Goal: Ask a question: Seek information or help from site administrators or community

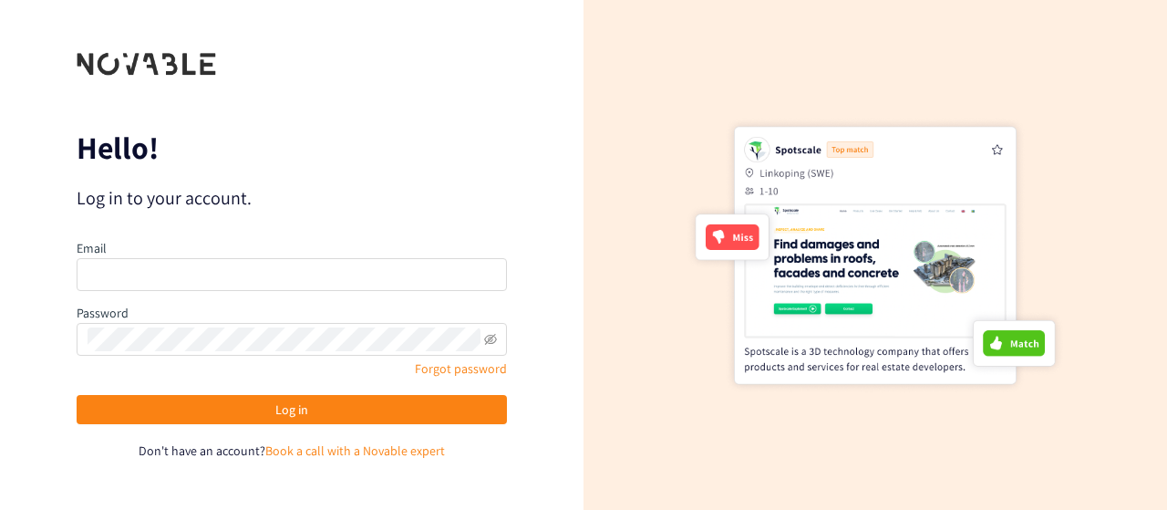
click at [275, 303] on div "Password" at bounding box center [292, 329] width 430 height 53
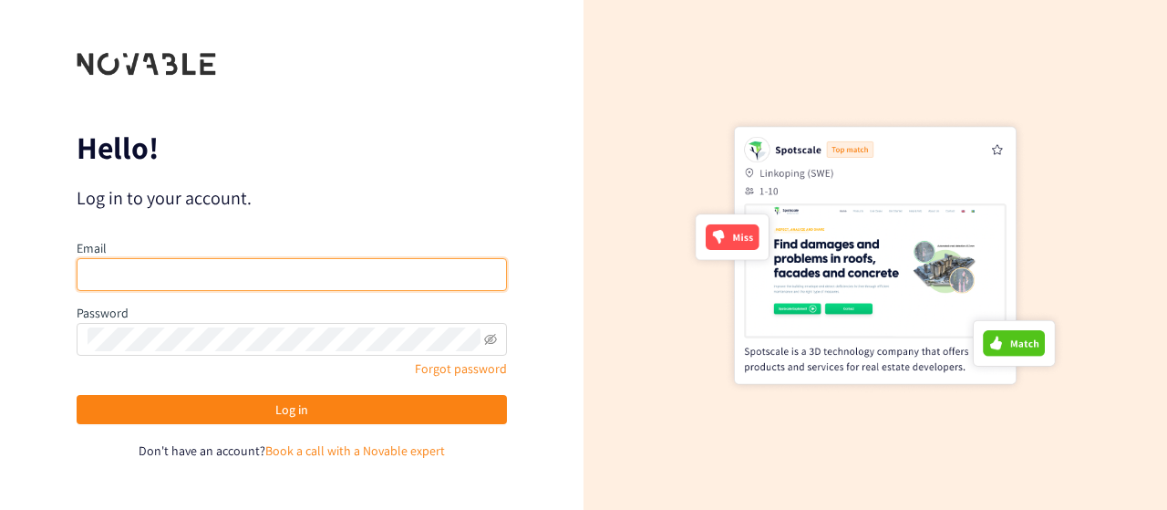
click at [281, 289] on input "email" at bounding box center [292, 274] width 430 height 33
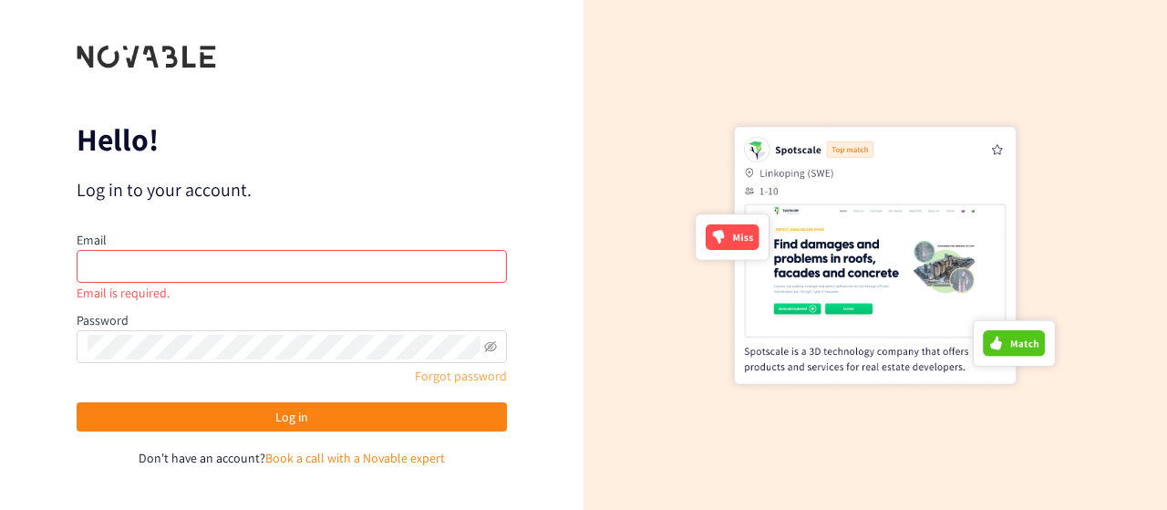
click at [438, 368] on link "Forgot password" at bounding box center [461, 376] width 92 height 16
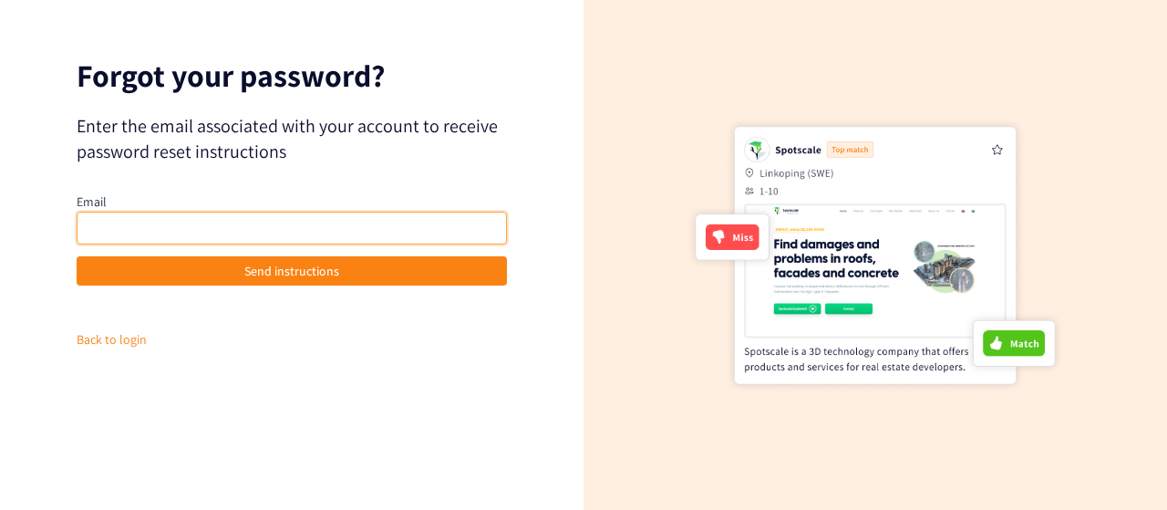
click at [352, 233] on input "email" at bounding box center [292, 228] width 430 height 33
type input "[PERSON_NAME][EMAIL_ADDRESS][DOMAIN_NAME]"
click at [77, 256] on button "Send instructions" at bounding box center [292, 270] width 430 height 29
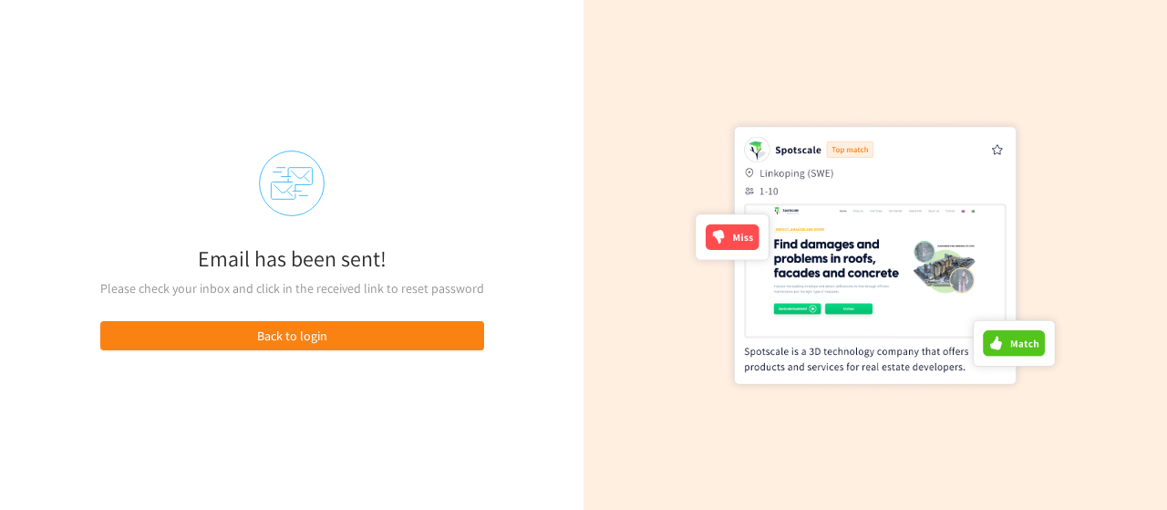
click at [285, 253] on div "Email has been sent!" at bounding box center [292, 258] width 384 height 39
click at [291, 178] on icon at bounding box center [300, 176] width 25 height 17
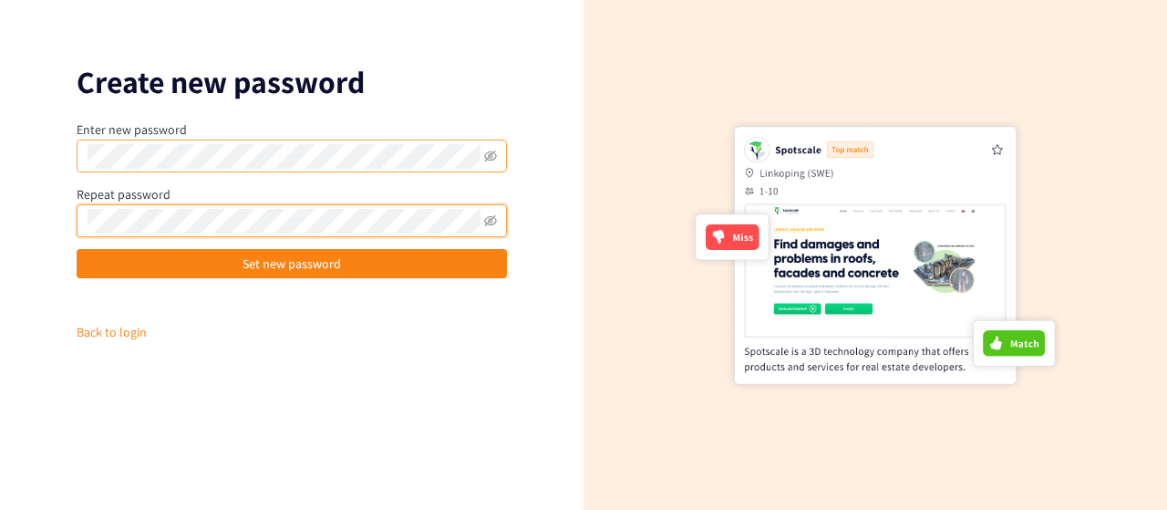
click at [77, 249] on button "Set new password" at bounding box center [292, 263] width 430 height 29
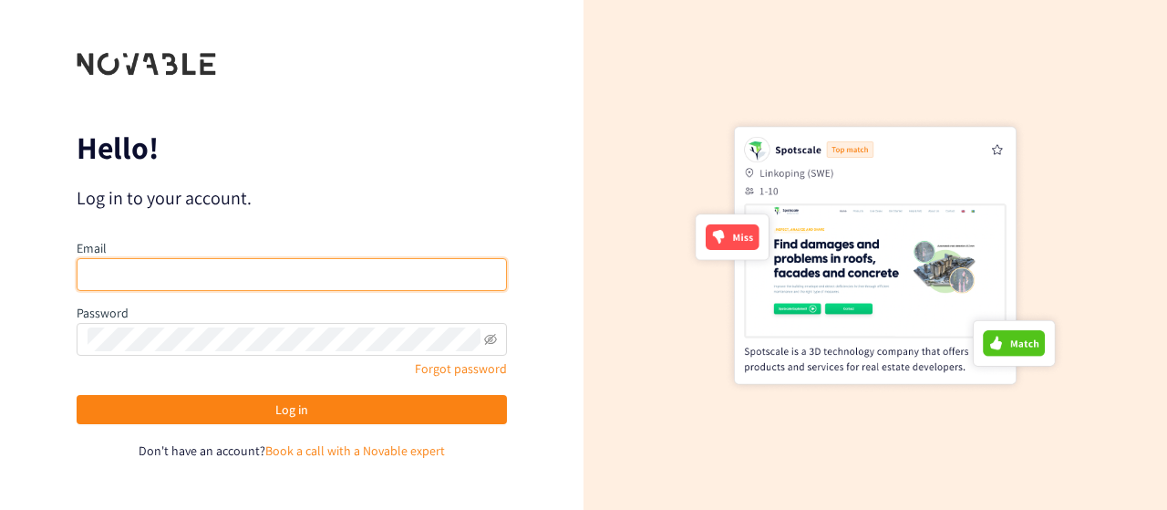
click at [223, 287] on input "email" at bounding box center [292, 274] width 430 height 33
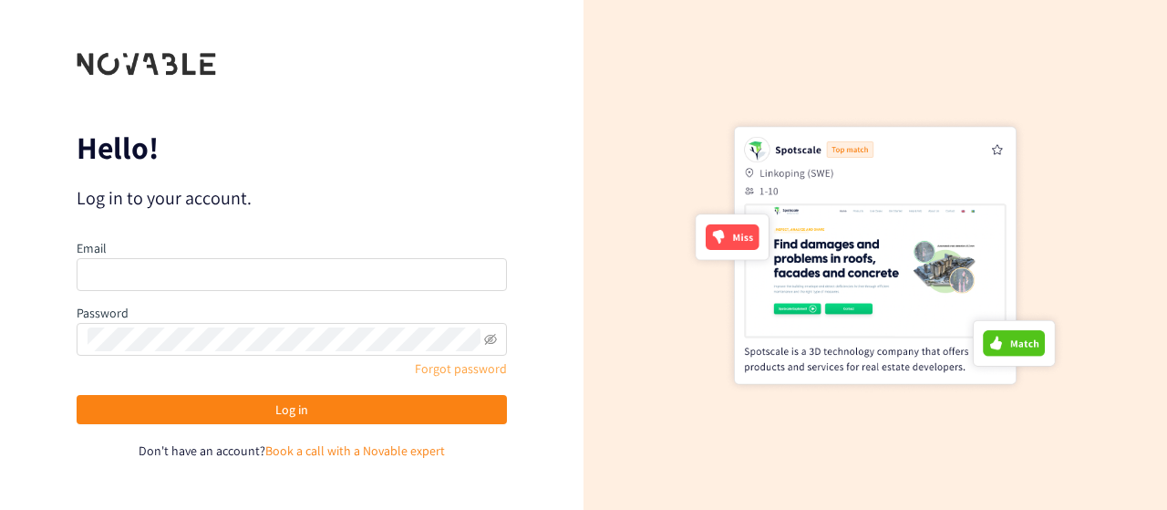
click at [470, 374] on link "Forgot password" at bounding box center [461, 368] width 92 height 16
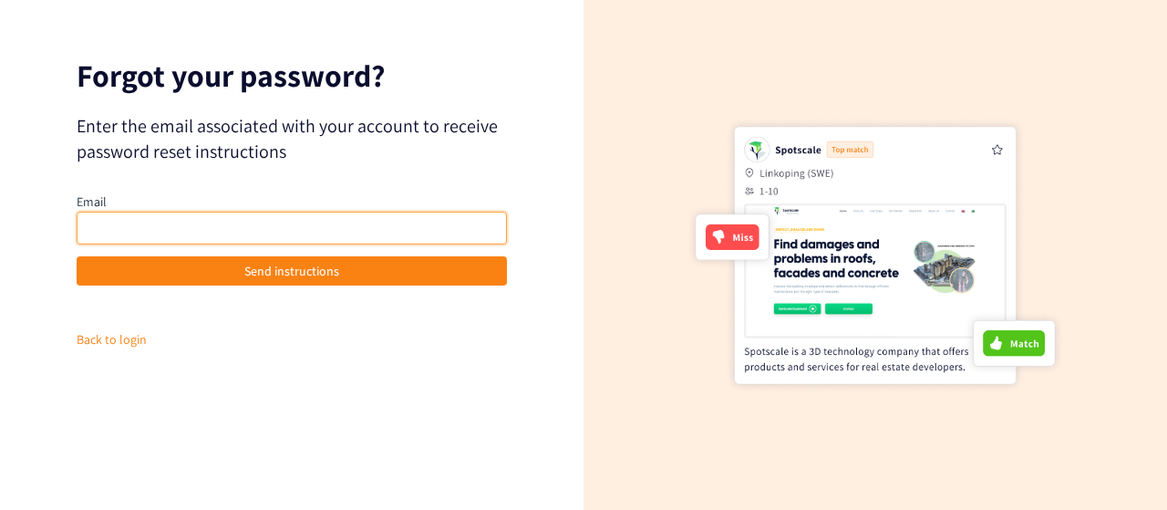
click at [348, 219] on input "email" at bounding box center [292, 228] width 430 height 33
type input "[PERSON_NAME][EMAIL_ADDRESS][DOMAIN_NAME]"
click at [77, 256] on button "Send instructions" at bounding box center [292, 270] width 430 height 29
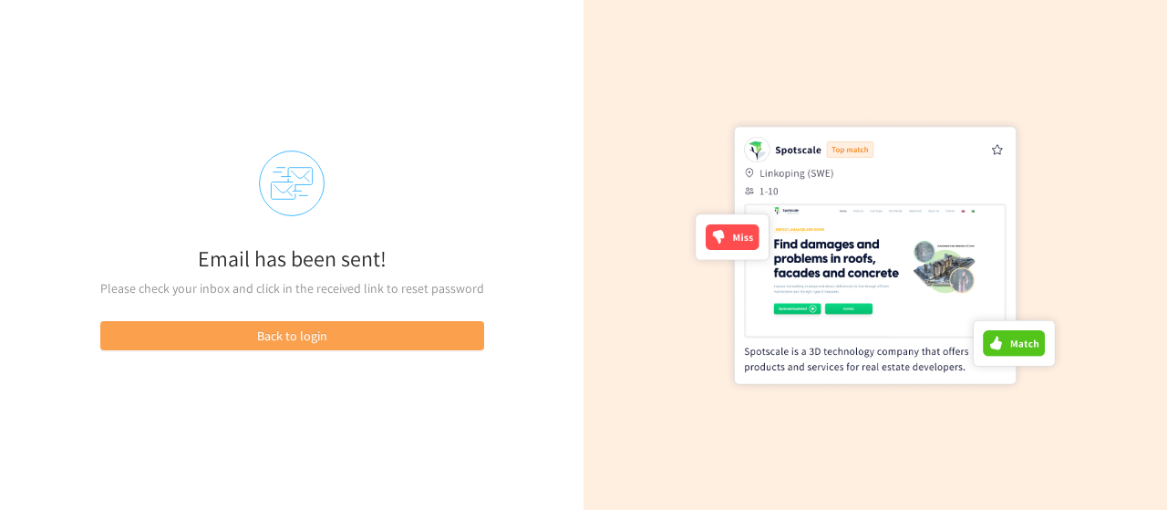
click at [267, 330] on span "Back to login" at bounding box center [292, 336] width 70 height 20
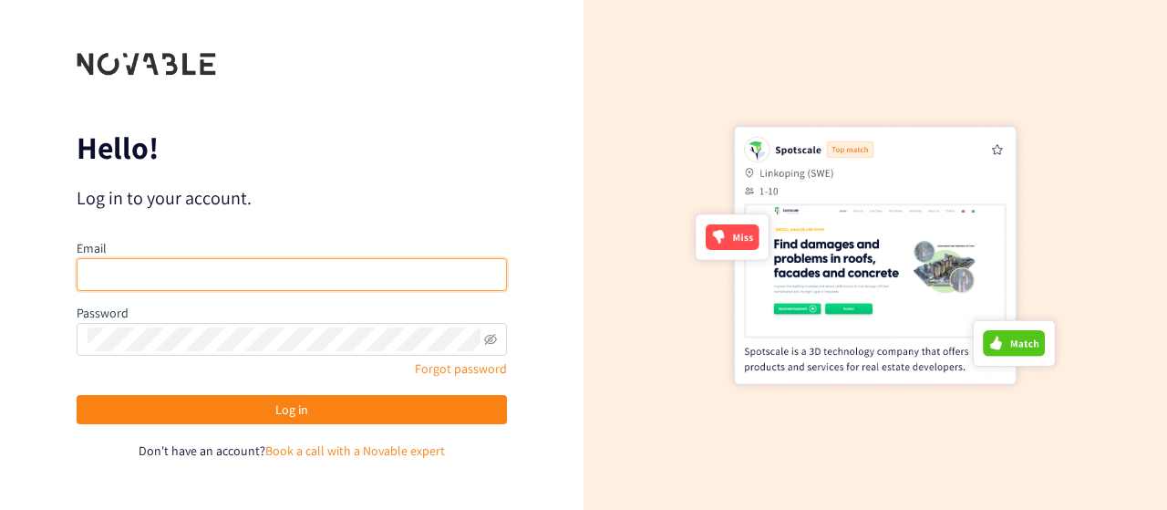
click at [307, 275] on input "email" at bounding box center [292, 274] width 430 height 33
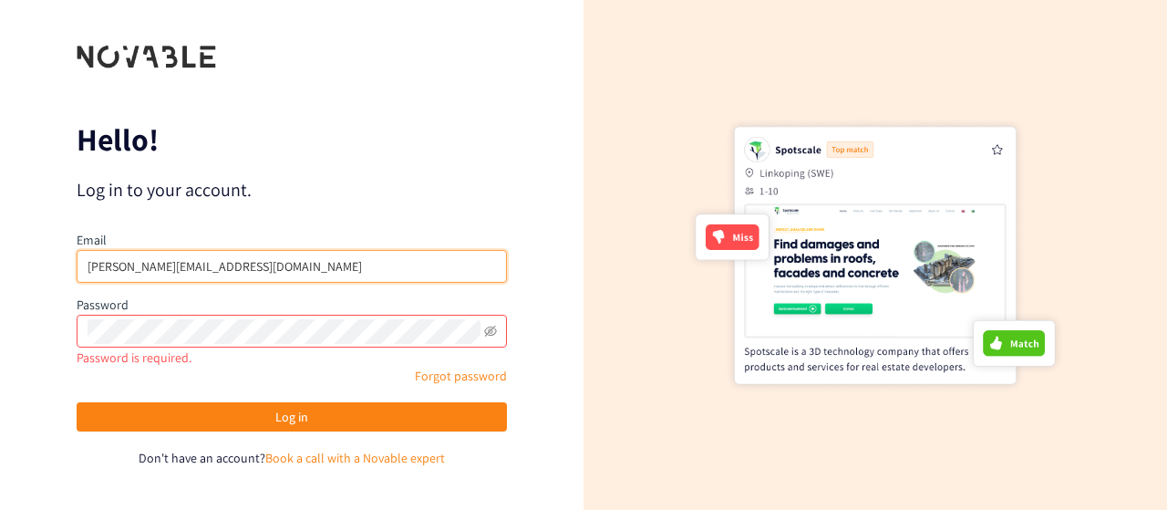
click at [307, 275] on input "[PERSON_NAME][EMAIL_ADDRESS][DOMAIN_NAME]" at bounding box center [292, 266] width 430 height 33
type input "[PERSON_NAME][EMAIL_ADDRESS][DOMAIN_NAME]"
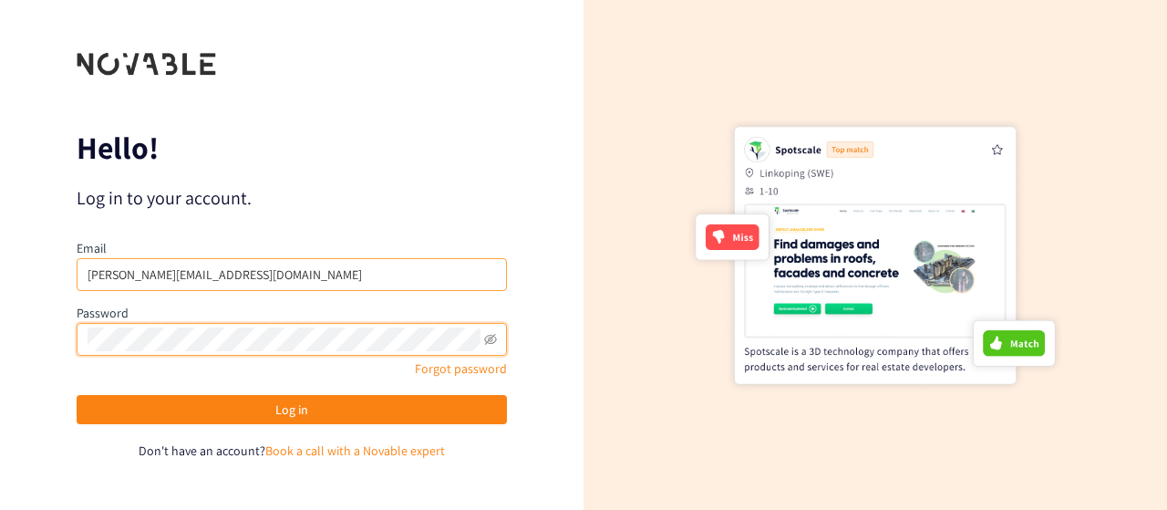
click at [77, 395] on button "Log in" at bounding box center [292, 409] width 430 height 29
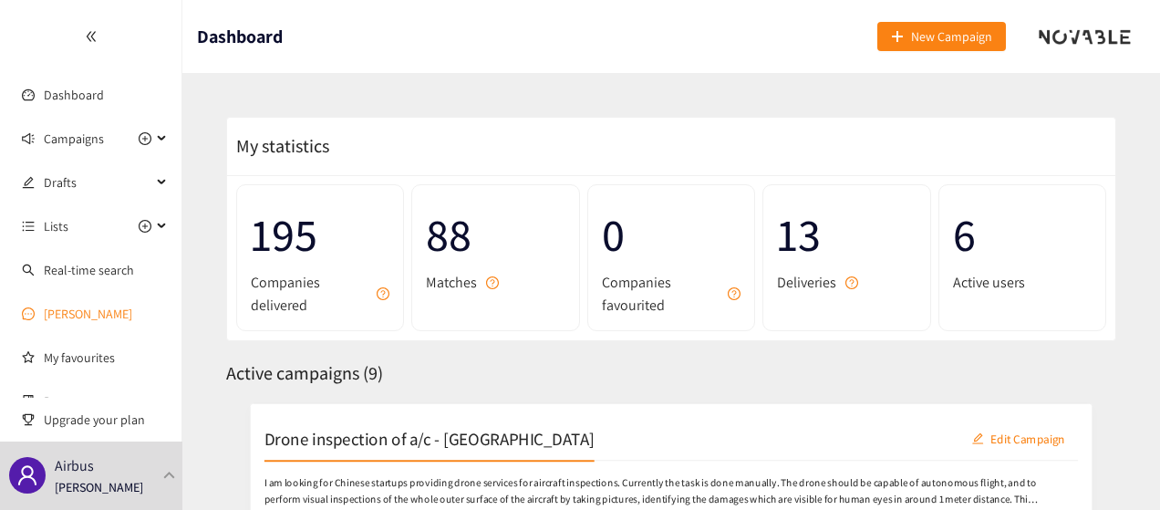
click at [65, 322] on link "[PERSON_NAME]" at bounding box center [88, 314] width 88 height 16
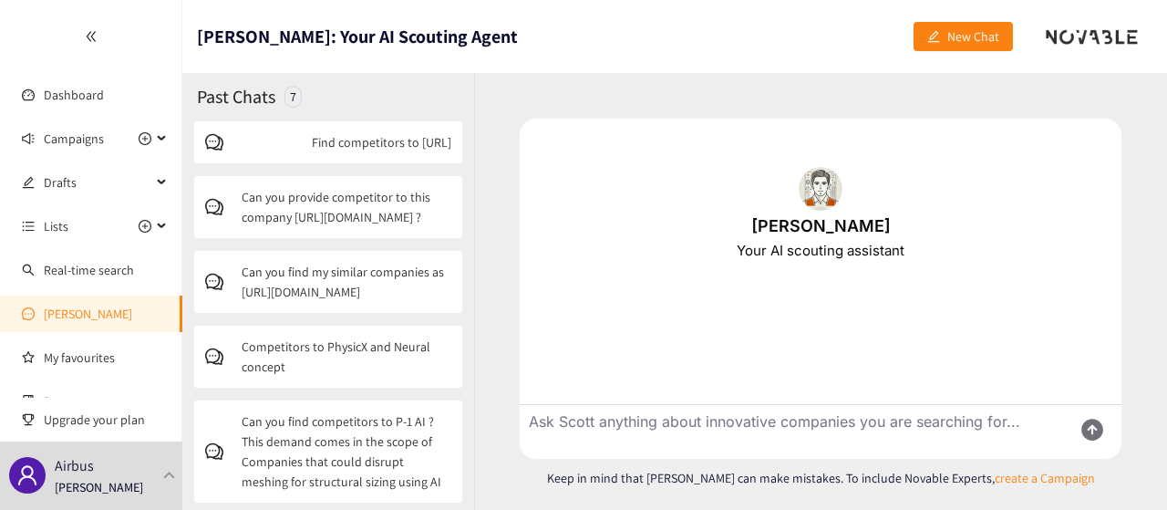
click at [832, 415] on textarea "Ask Scott anything about innovative companies you are searching for..." at bounding box center [789, 432] width 538 height 54
paste textarea "[URL][DOMAIN_NAME]"
type textarea "Please find competitors to Landing Zones ([URL][DOMAIN_NAME])"
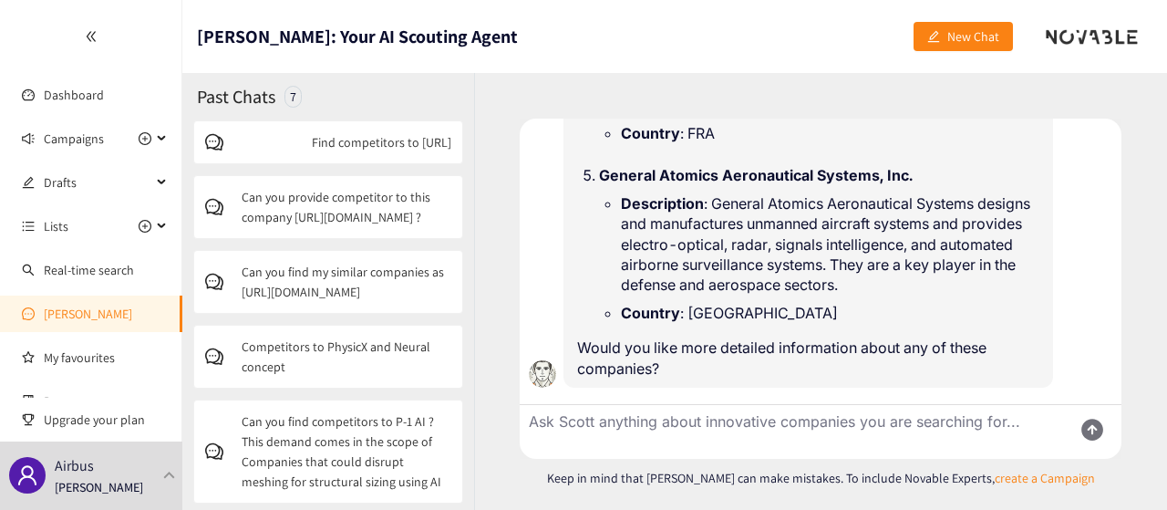
scroll to position [961, 0]
type textarea "I would like to have [DEMOGRAPHIC_DATA] competitors, mainly in the field of tar…"
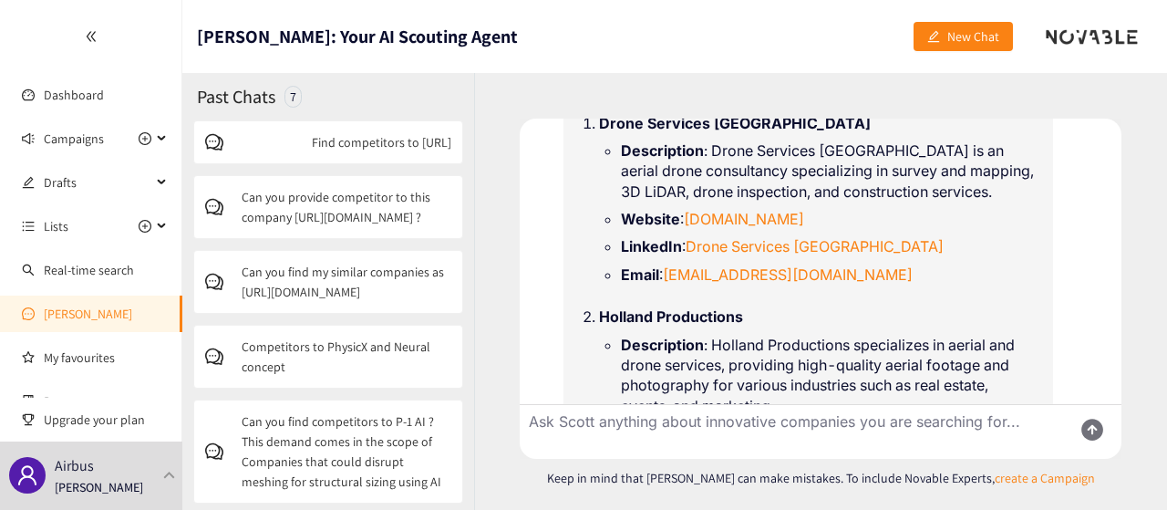
scroll to position [1326, 0]
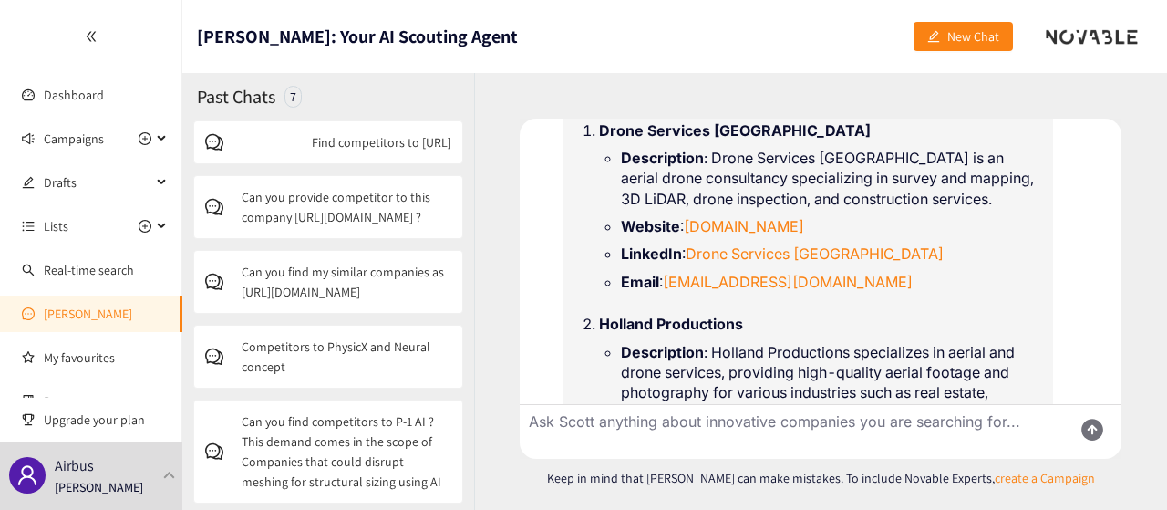
click at [741, 236] on li "Website : [DOMAIN_NAME]" at bounding box center [830, 226] width 419 height 20
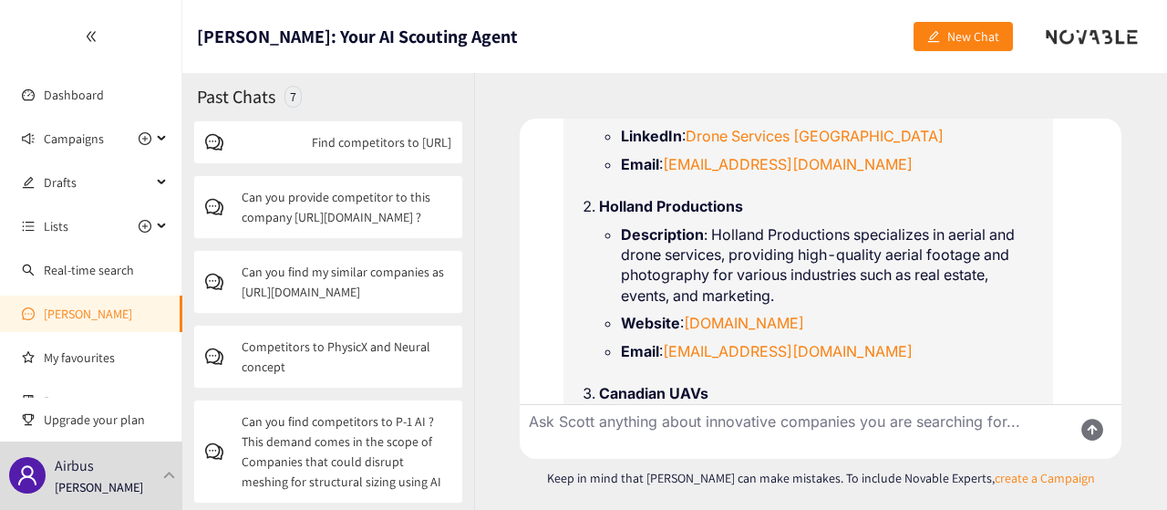
scroll to position [1508, 0]
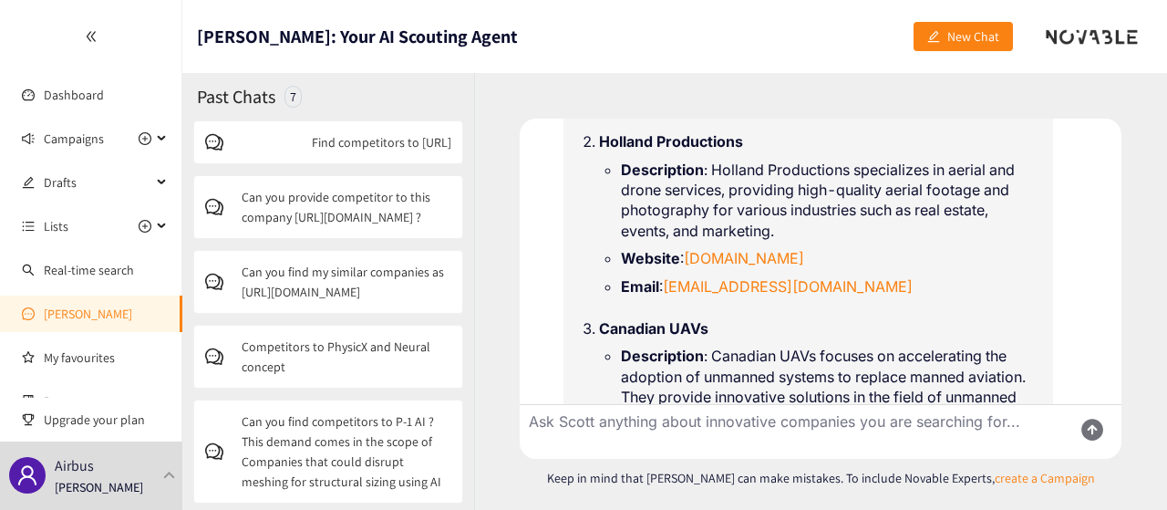
click at [680, 427] on textarea "Ask Scott anything about innovative companies you are searching for..." at bounding box center [789, 432] width 538 height 54
type textarea "Can you find other companies that are selling target drones for military traini…"
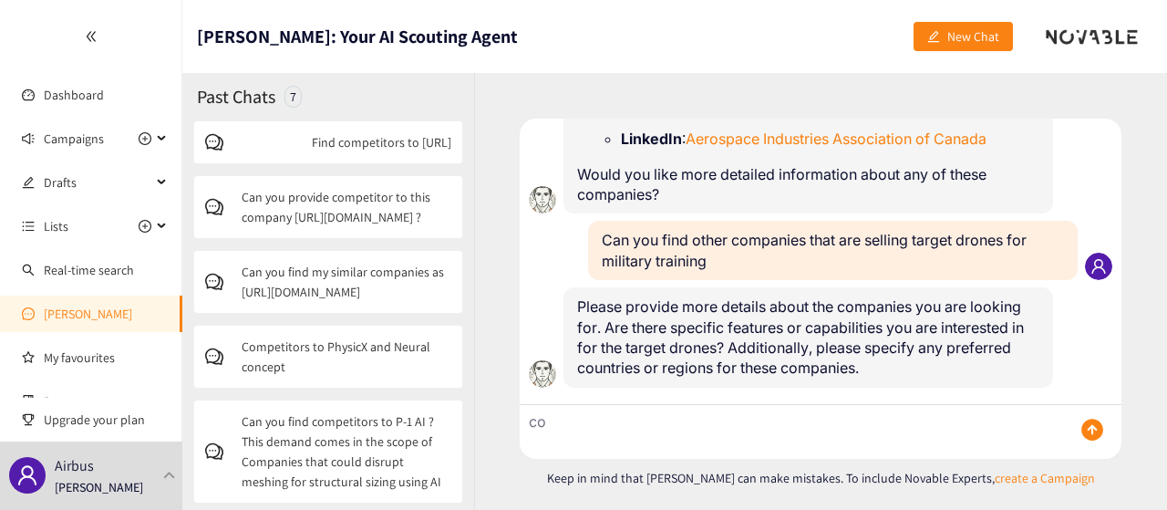
scroll to position [2138, 0]
type textarea "companies like landing zones"
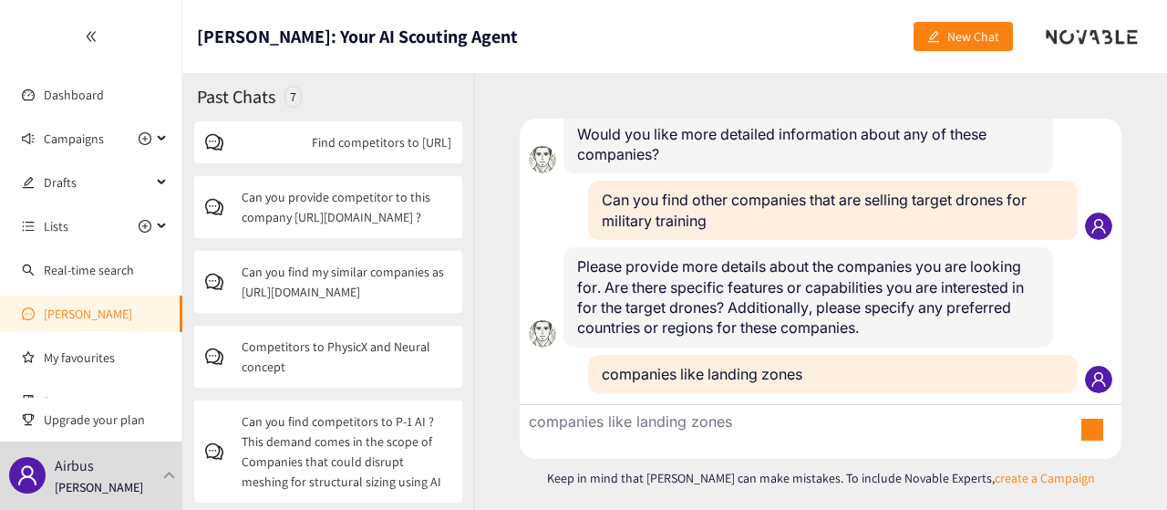
scroll to position [2214, 0]
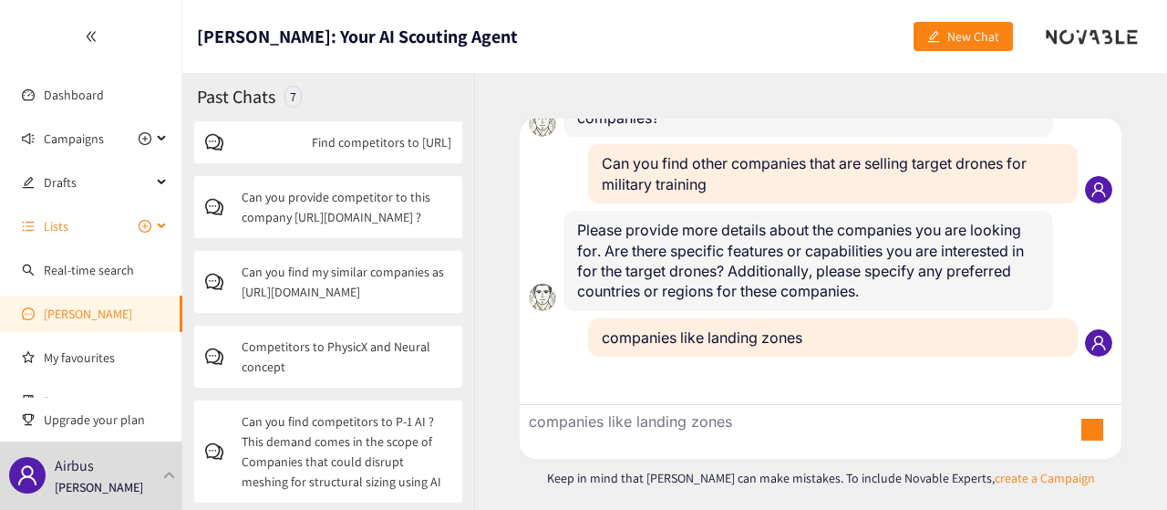
click at [78, 225] on span "Lists" at bounding box center [98, 226] width 108 height 36
click at [41, 233] on div "Lists" at bounding box center [91, 226] width 182 height 36
click at [128, 181] on span "Drafts" at bounding box center [98, 182] width 108 height 36
click at [157, 181] on div "Drafts" at bounding box center [91, 182] width 182 height 36
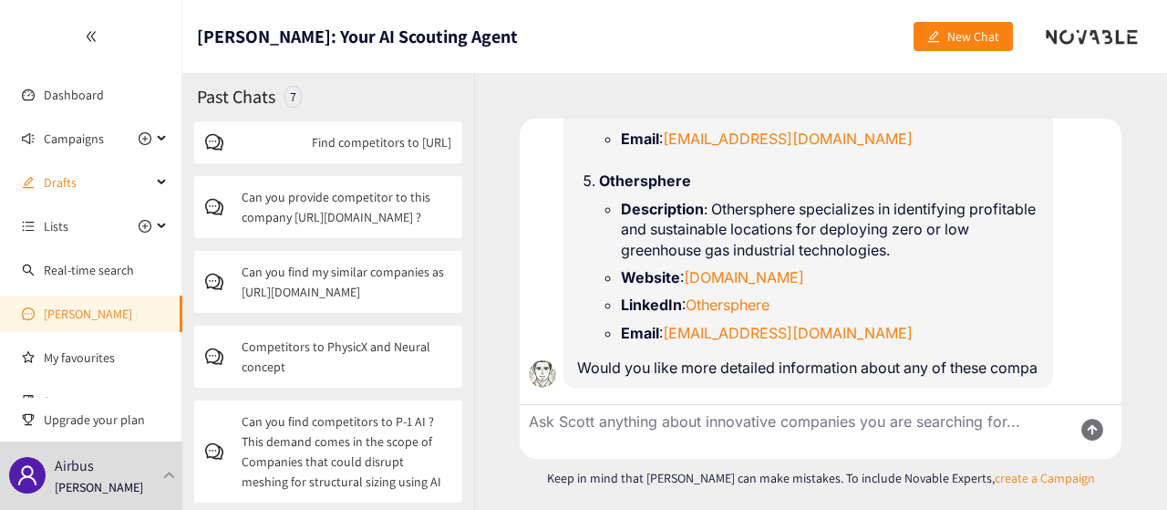
scroll to position [3241, 0]
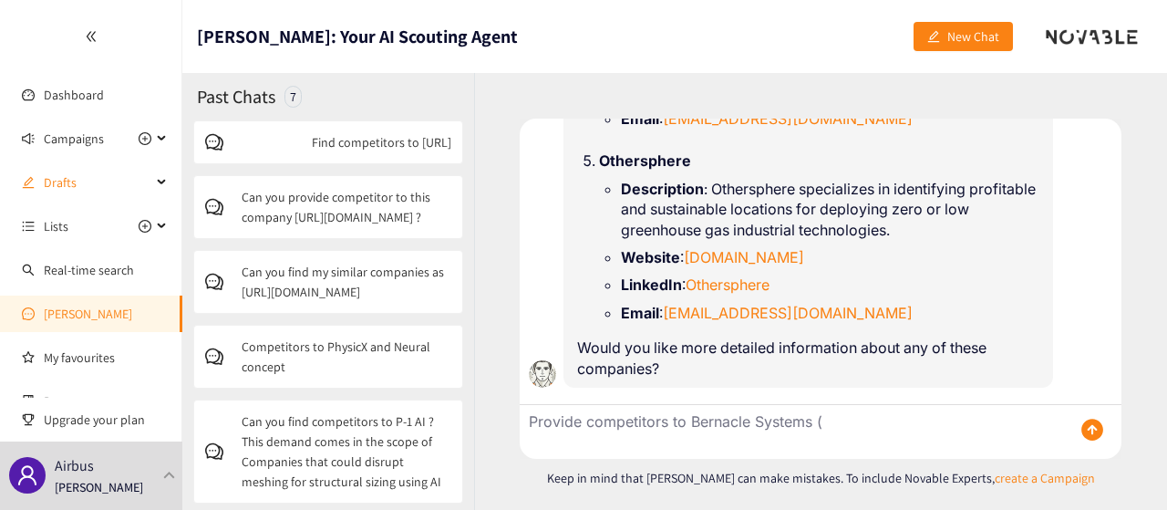
paste textarea "[URL][DOMAIN_NAME]"
type textarea "Provide competitors to Bernacle Systems ([URL][DOMAIN_NAME])"
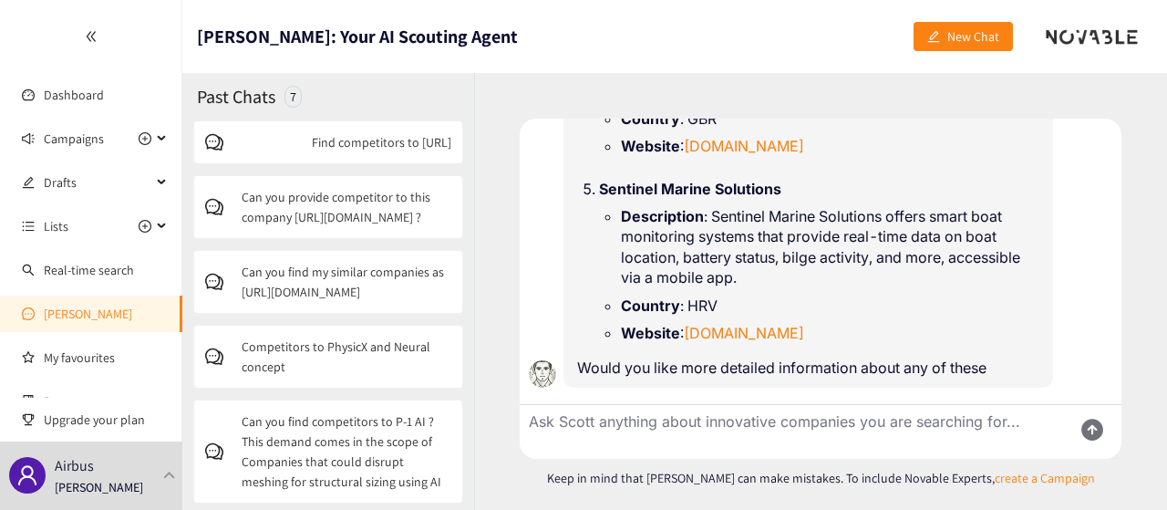
scroll to position [4424, 0]
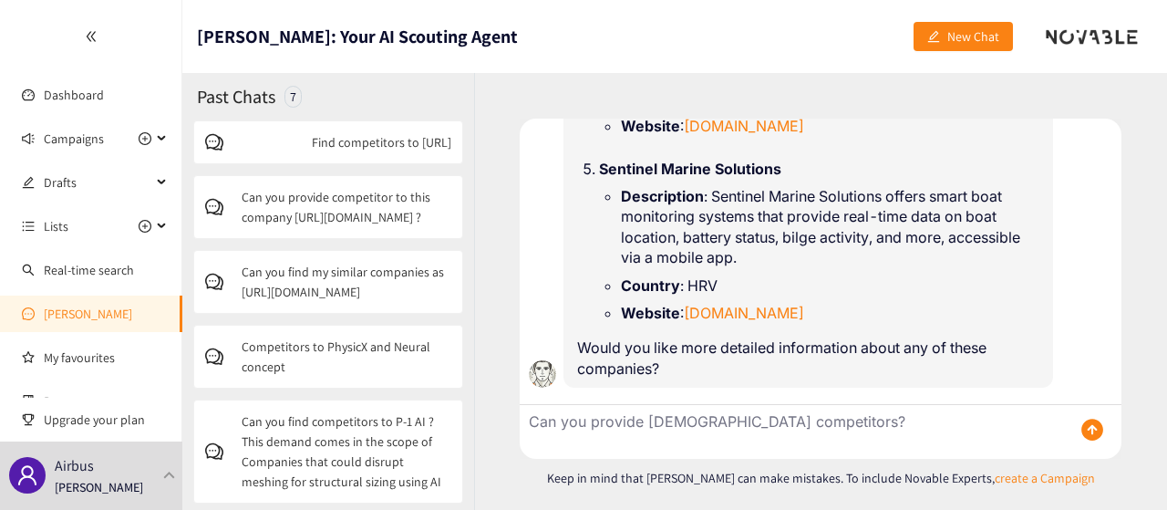
type textarea "Can you provide [DEMOGRAPHIC_DATA] competitors?"
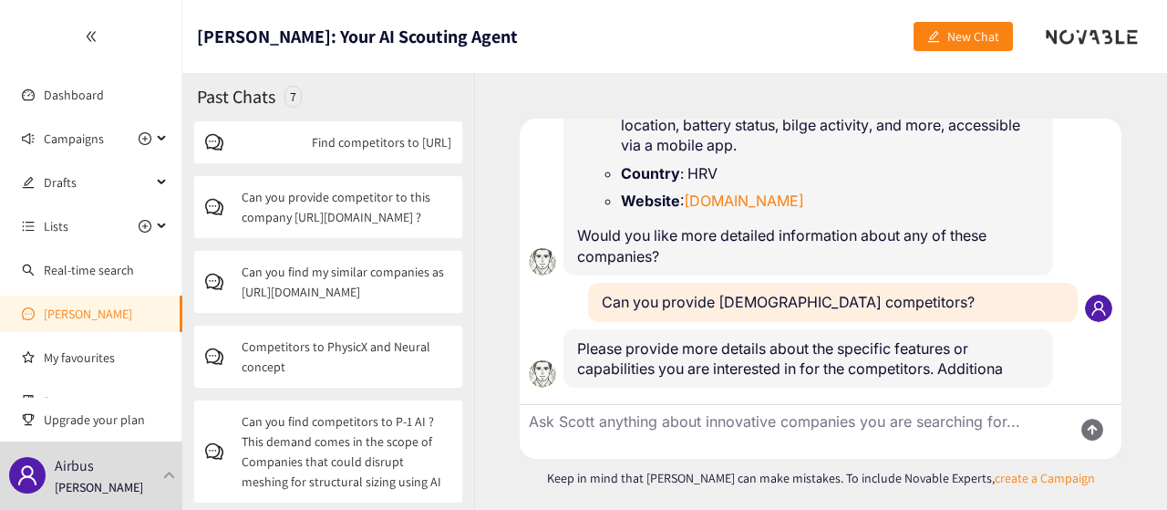
scroll to position [4557, 0]
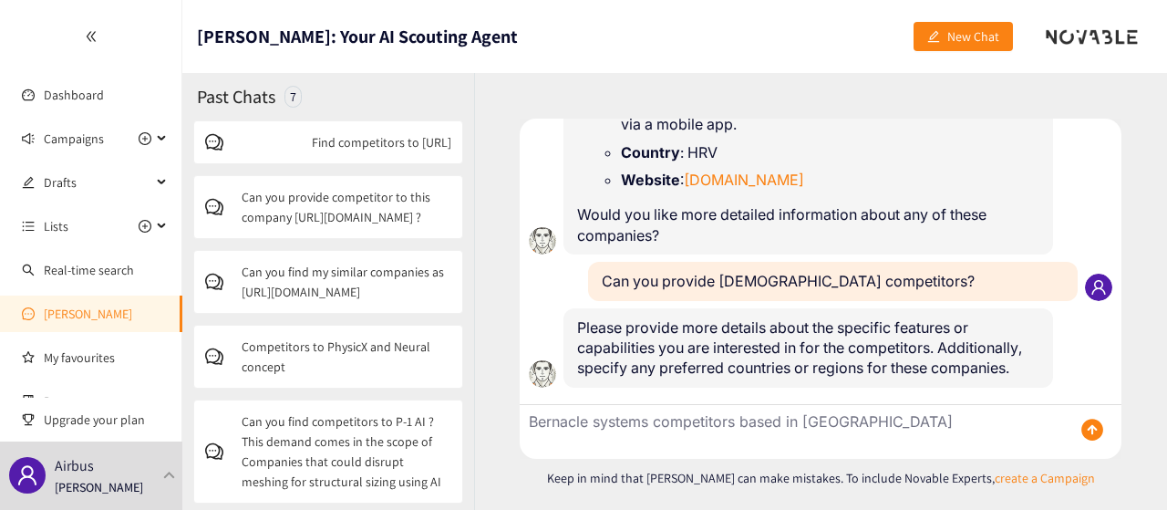
type textarea "Bernacle systems competitors based in [GEOGRAPHIC_DATA]"
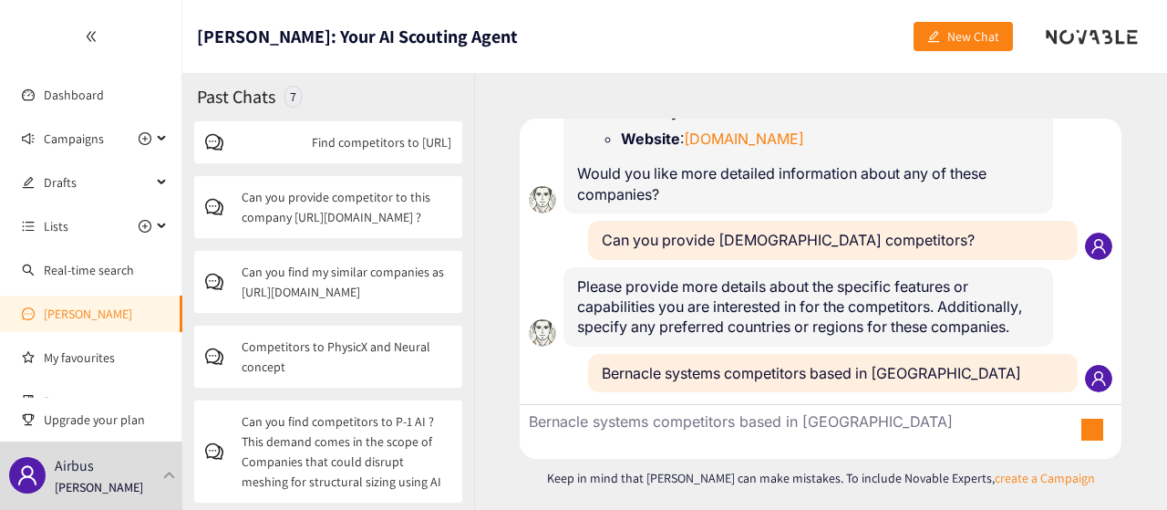
scroll to position [4633, 0]
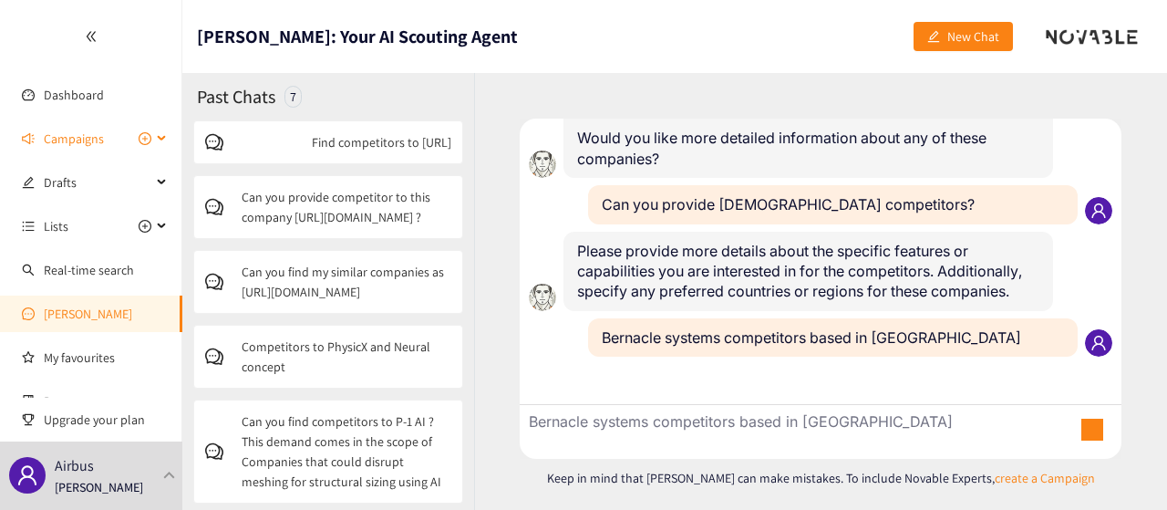
click at [157, 143] on div "Campaigns" at bounding box center [91, 138] width 182 height 36
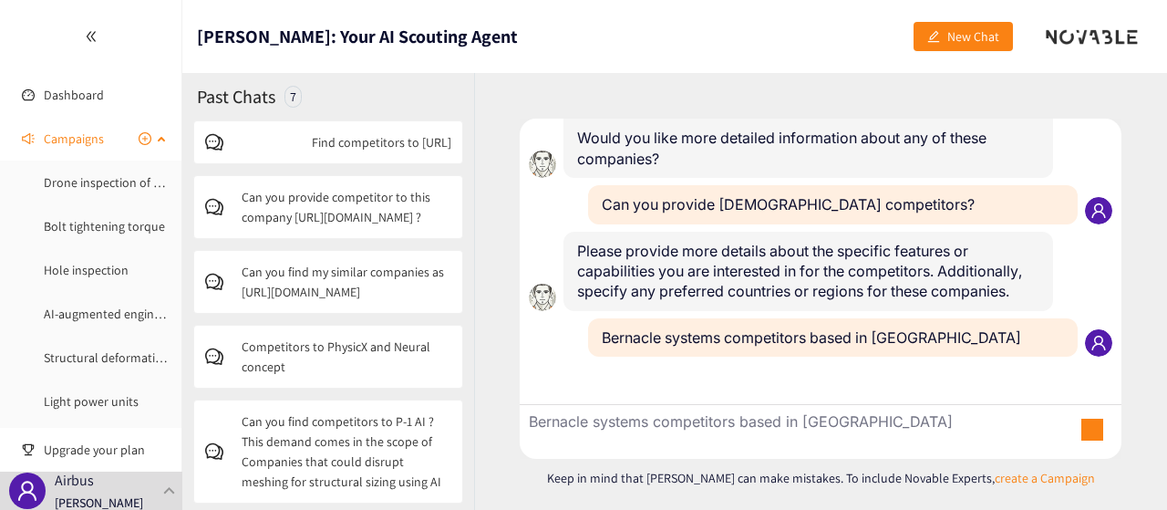
click at [157, 142] on div "Campaigns" at bounding box center [91, 138] width 182 height 36
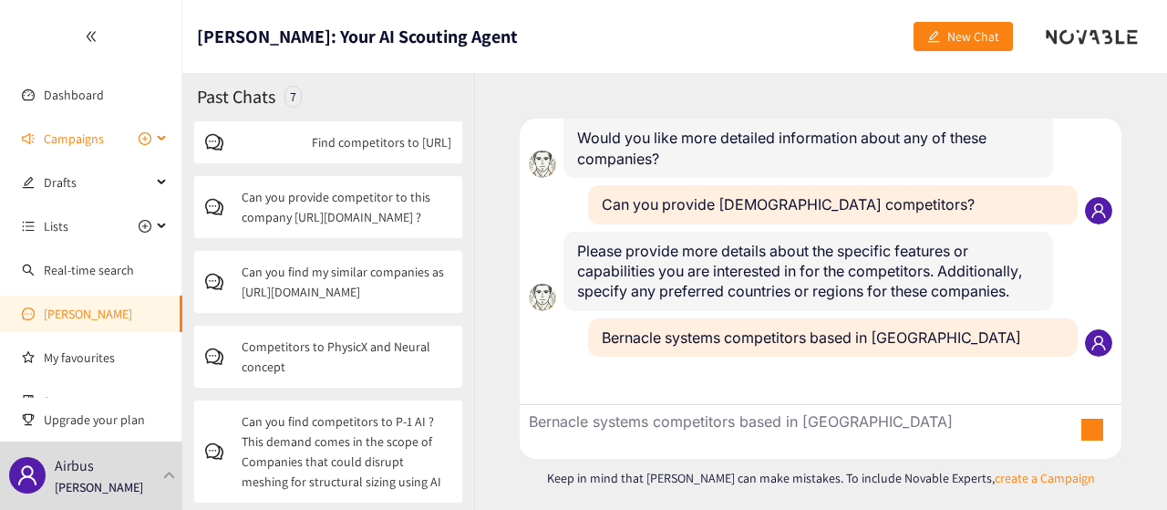
click at [157, 142] on div "Campaigns" at bounding box center [91, 138] width 182 height 36
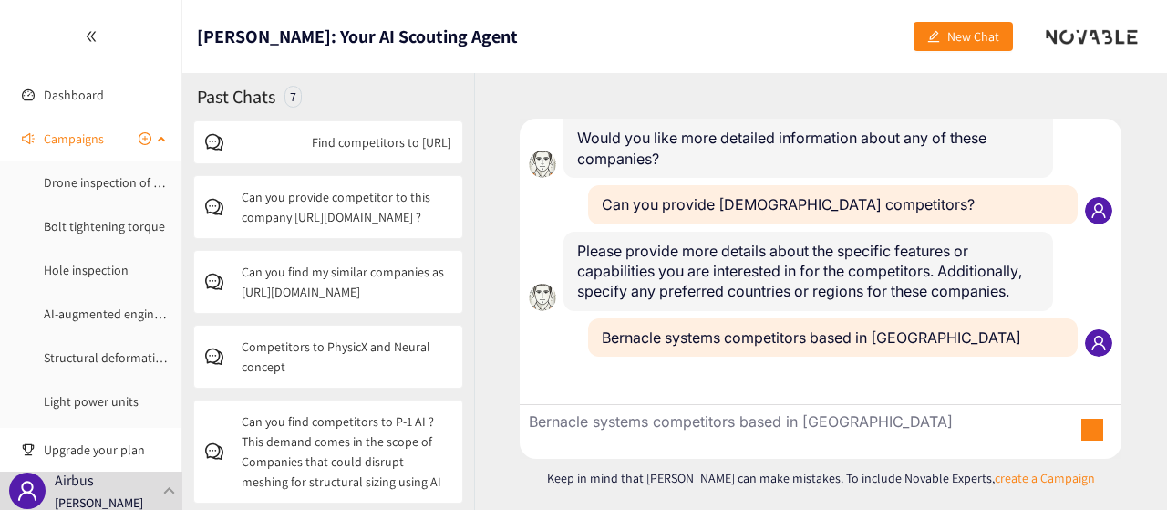
click at [160, 150] on div "Campaigns" at bounding box center [91, 138] width 182 height 36
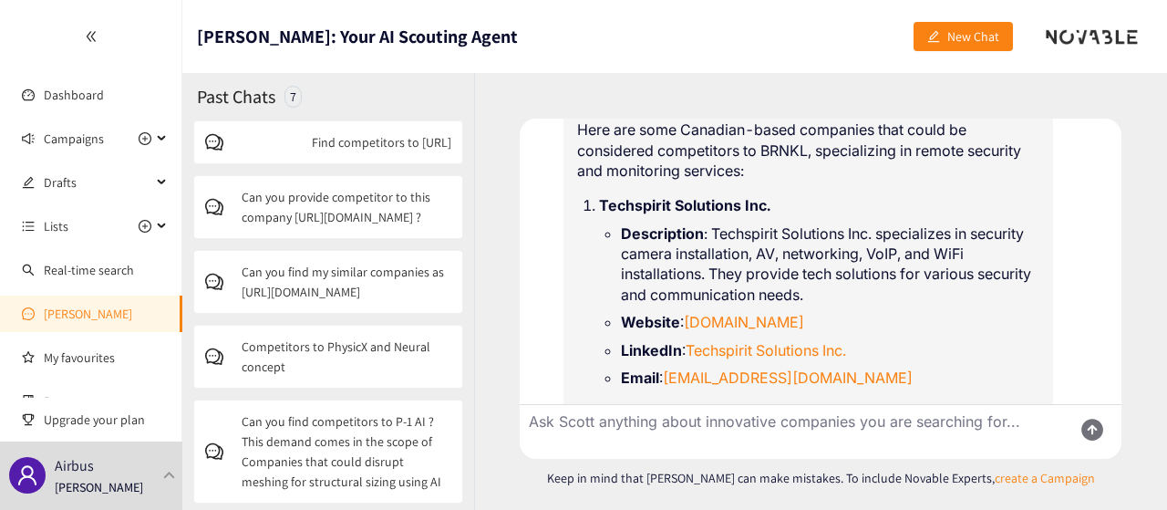
scroll to position [4815, 0]
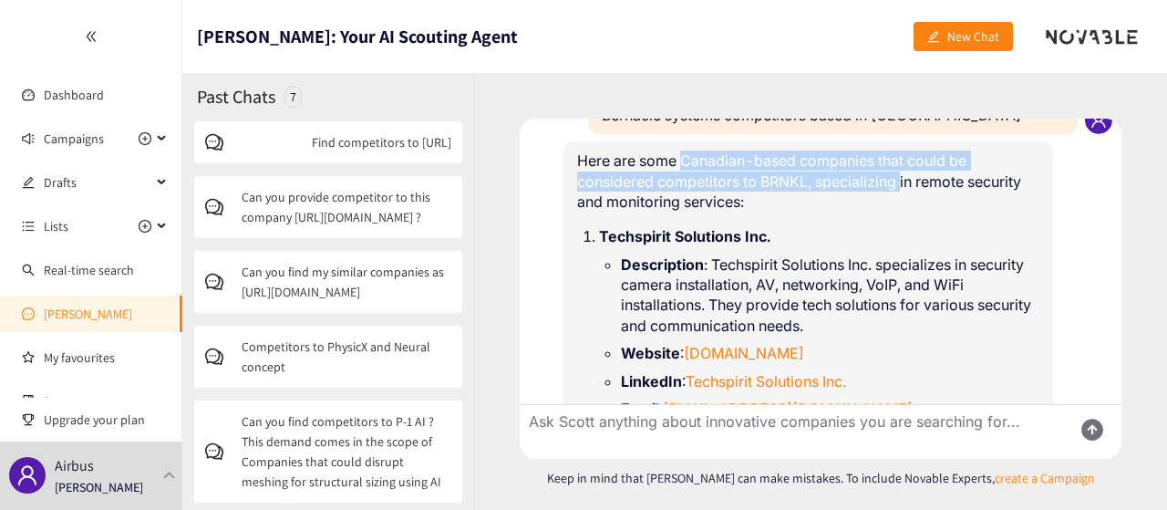
drag, startPoint x: 683, startPoint y: 204, endPoint x: 903, endPoint y: 222, distance: 220.5
click at [903, 212] on p "Here are some Canadian-based companies that could be considered competitors to …" at bounding box center [808, 180] width 462 height 61
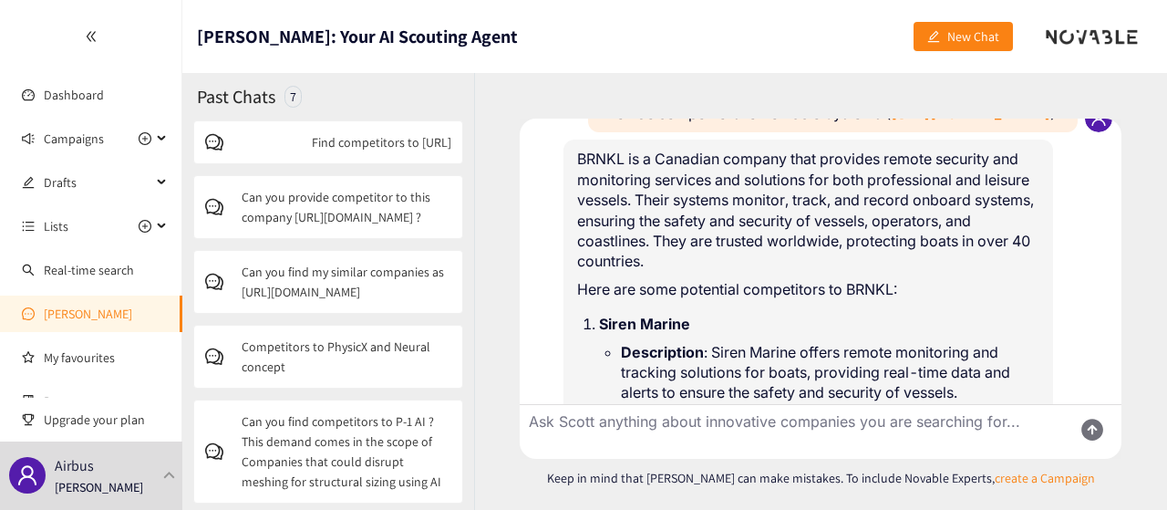
scroll to position [3539, 0]
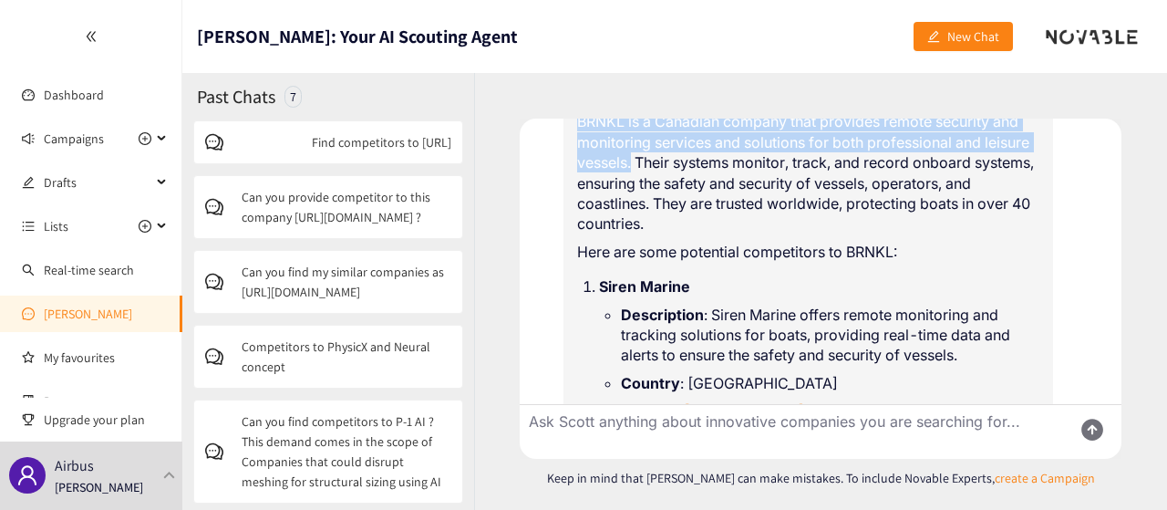
drag, startPoint x: 575, startPoint y: 161, endPoint x: 682, endPoint y: 200, distance: 114.2
copy p "BRNKL is a Canadian company that provides remote security and monitoring servic…"
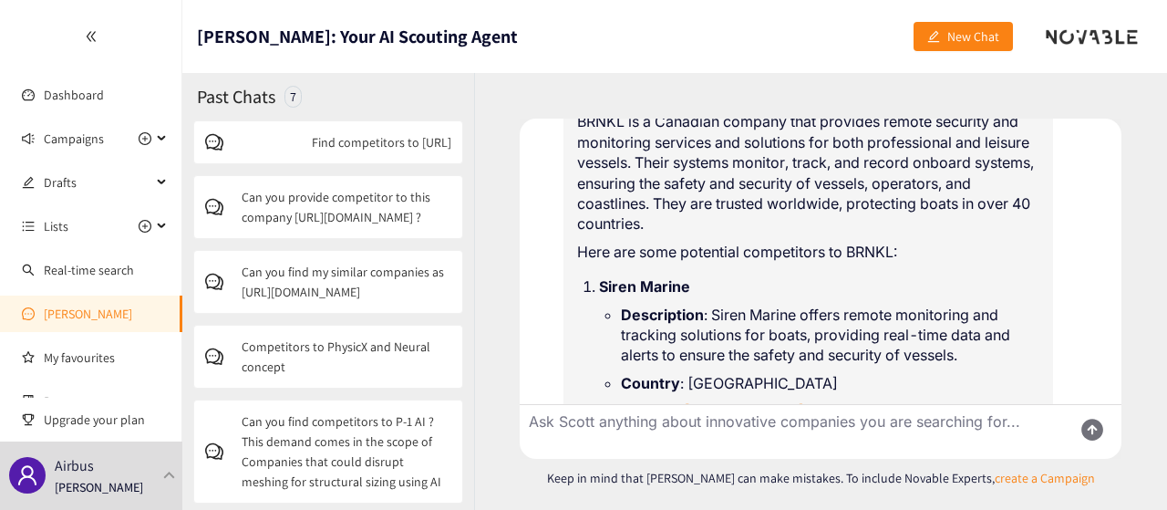
click at [694, 420] on textarea "Ask Scott anything about innovative companies you are searching for..." at bounding box center [789, 432] width 538 height 54
paste textarea "BRNKL is a Canadian company that provides remote security and monitoring servic…"
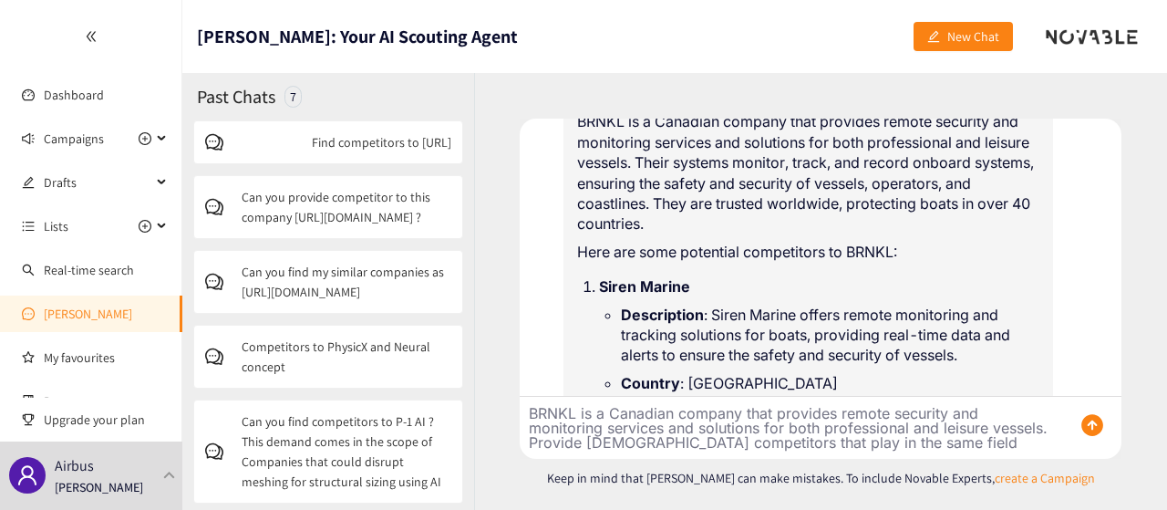
type textarea "BRNKL is a Canadian company that provides remote security and monitoring servic…"
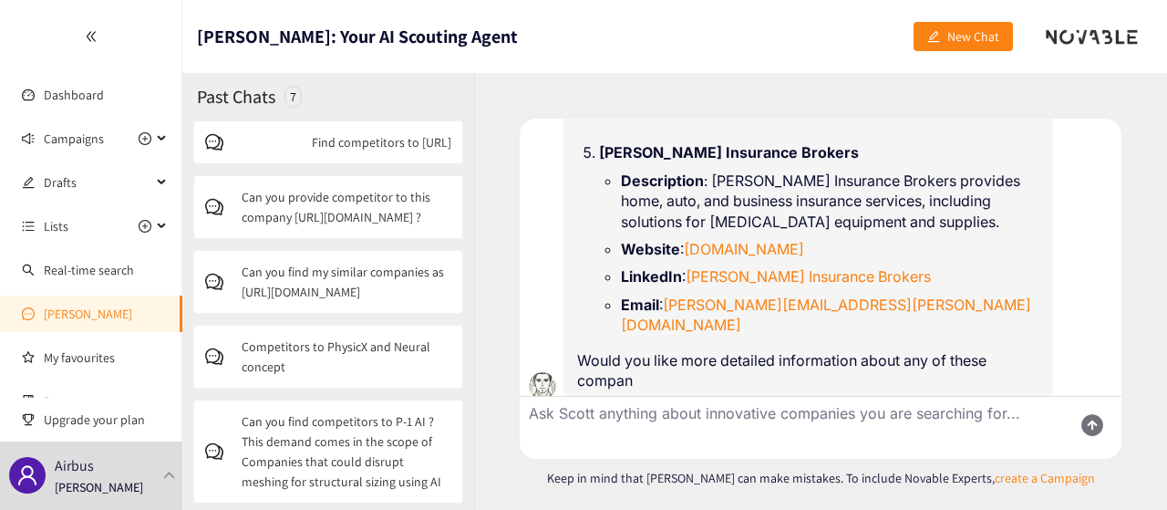
scroll to position [6967, 0]
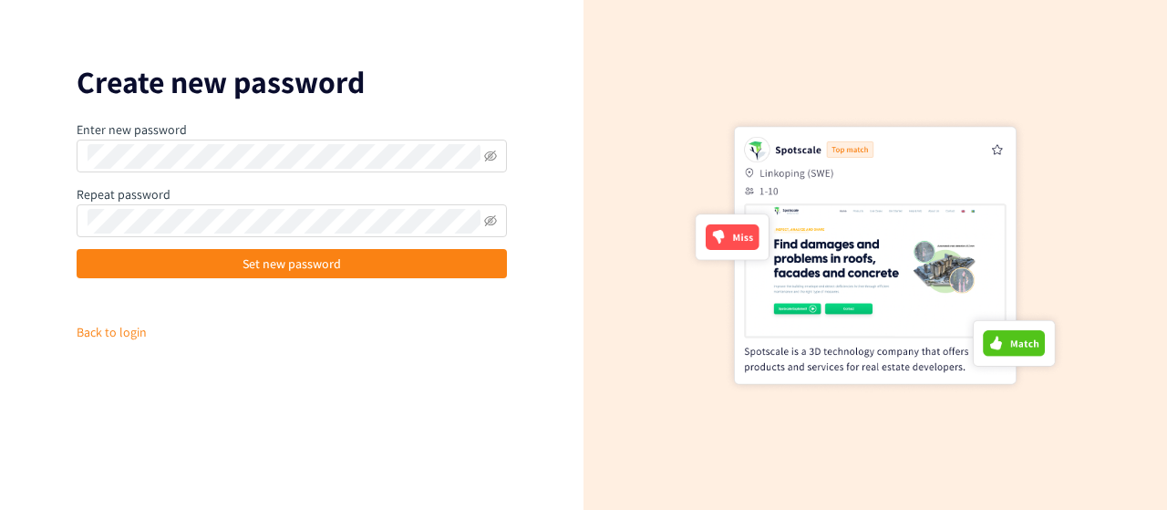
click at [327, 134] on div "Enter new password" at bounding box center [292, 145] width 430 height 53
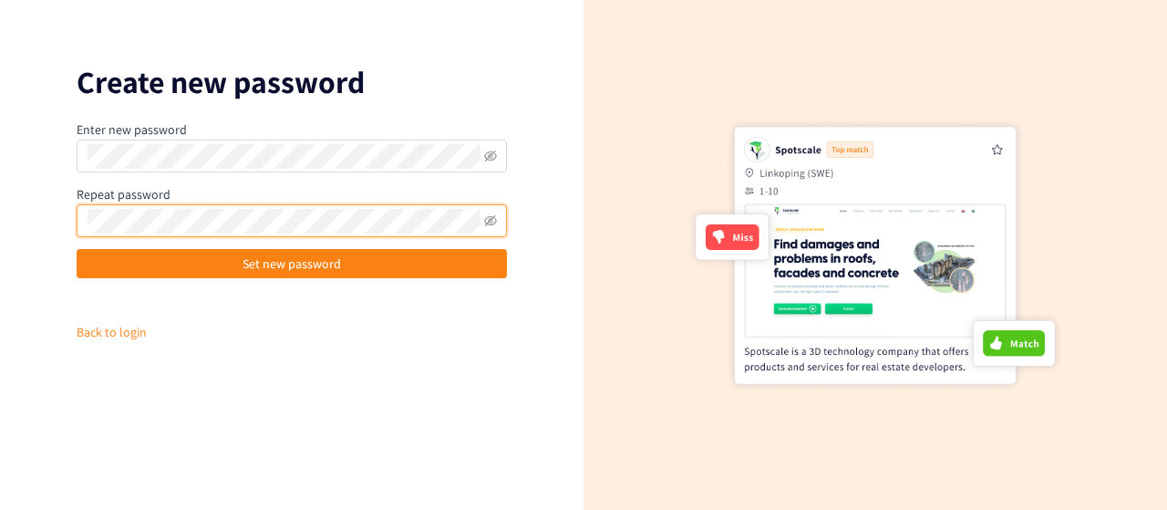
click at [500, 217] on span at bounding box center [292, 220] width 430 height 33
click at [495, 216] on span at bounding box center [292, 220] width 430 height 33
click at [491, 216] on icon "eye-invisible" at bounding box center [490, 220] width 13 height 11
click at [480, 156] on span at bounding box center [292, 156] width 430 height 33
drag, startPoint x: 469, startPoint y: 171, endPoint x: 482, endPoint y: 157, distance: 20.0
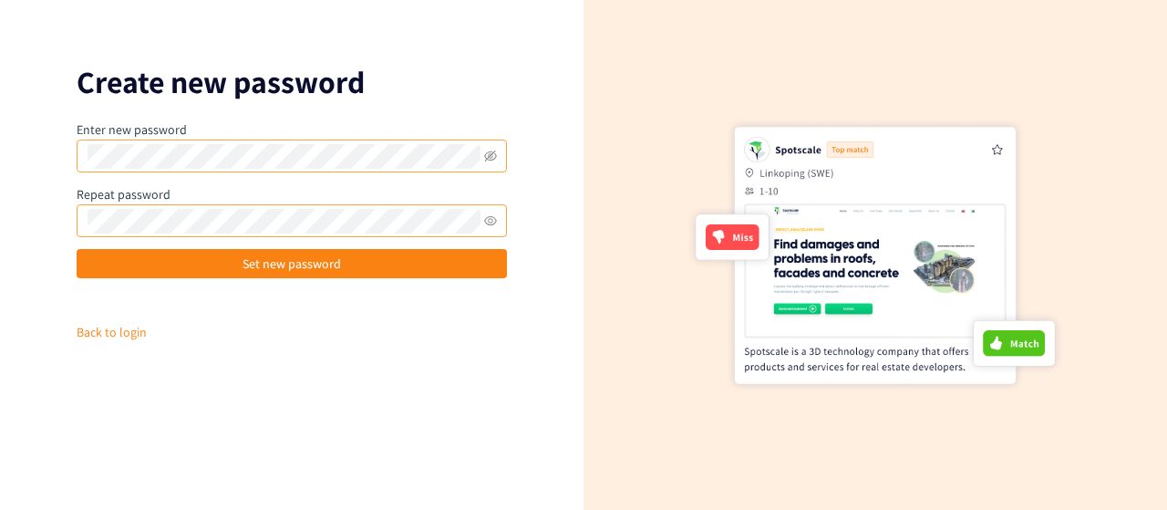
click at [482, 157] on span at bounding box center [292, 156] width 430 height 33
click at [493, 151] on icon "eye-invisible" at bounding box center [490, 156] width 13 height 13
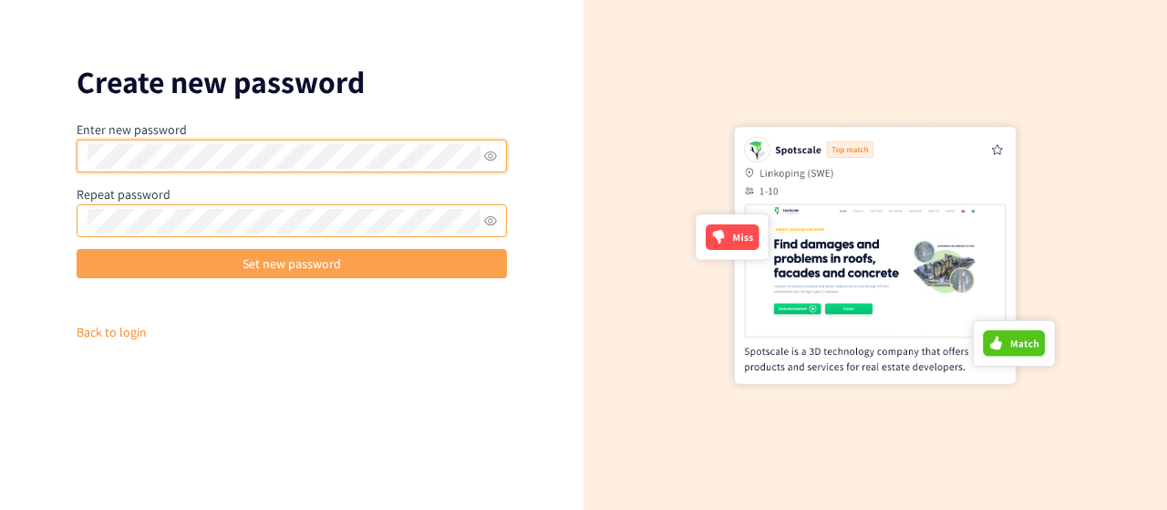
click at [401, 275] on button "Set new password" at bounding box center [292, 263] width 430 height 29
